Goal: Information Seeking & Learning: Learn about a topic

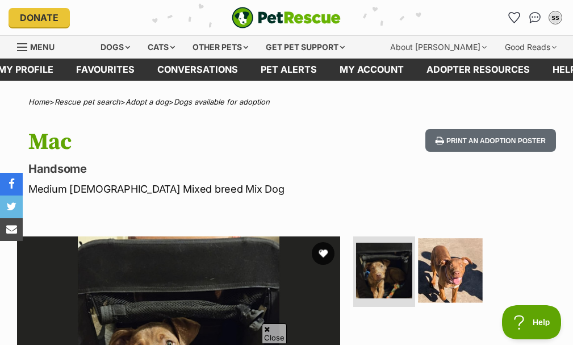
click at [449, 238] on img at bounding box center [450, 270] width 65 height 65
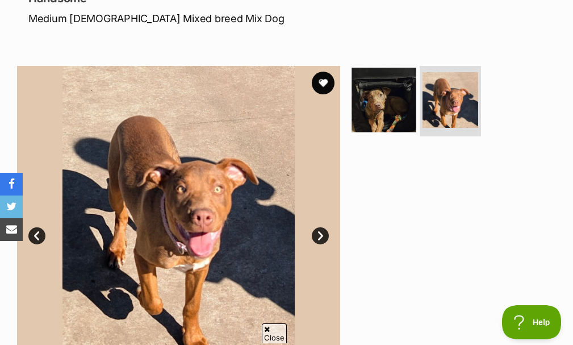
click at [378, 98] on img at bounding box center [384, 100] width 65 height 65
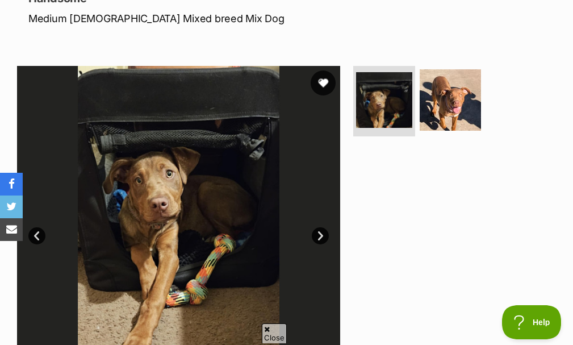
click at [332, 78] on button "favourite" at bounding box center [323, 82] width 25 height 25
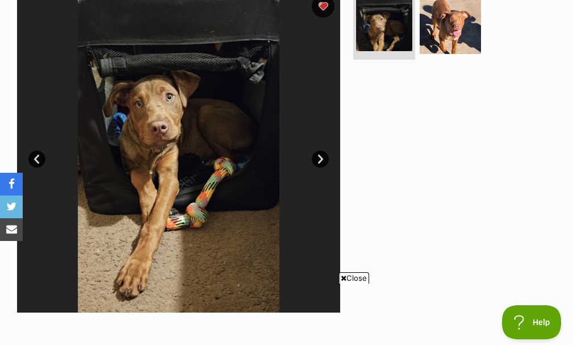
scroll to position [227, 0]
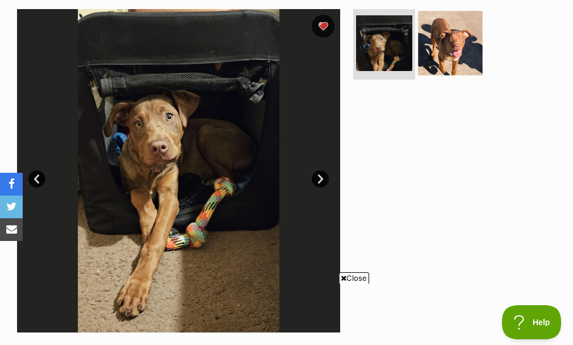
click at [441, 43] on img at bounding box center [450, 43] width 65 height 65
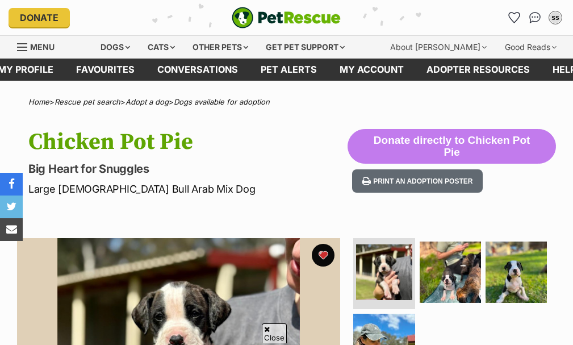
scroll to position [227, 0]
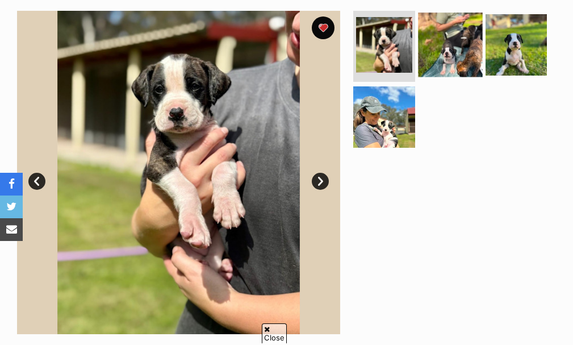
click at [444, 51] on img at bounding box center [450, 44] width 65 height 65
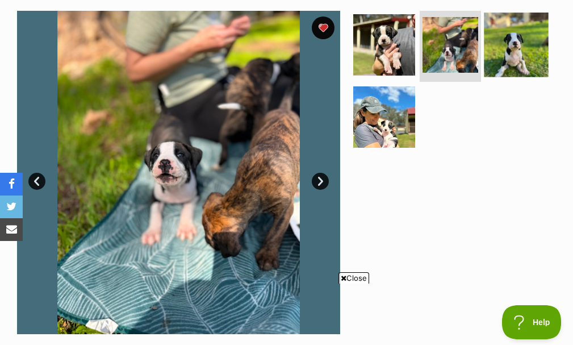
scroll to position [0, 0]
click at [505, 50] on img at bounding box center [516, 44] width 65 height 65
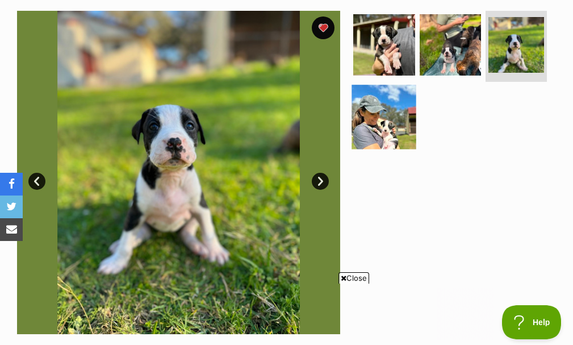
click at [389, 120] on img at bounding box center [384, 117] width 65 height 65
